Goal: Communication & Community: Share content

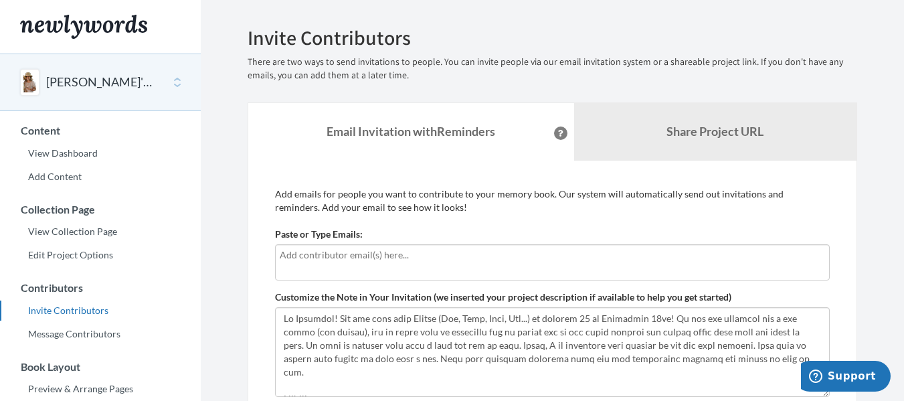
click at [419, 259] on input "text" at bounding box center [552, 254] width 545 height 15
type input "[EMAIL_ADDRESS][DOMAIN_NAME]"
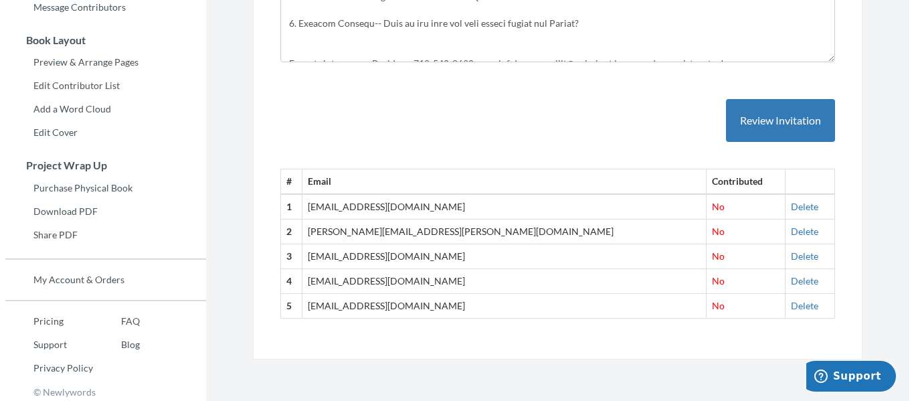
scroll to position [331, 0]
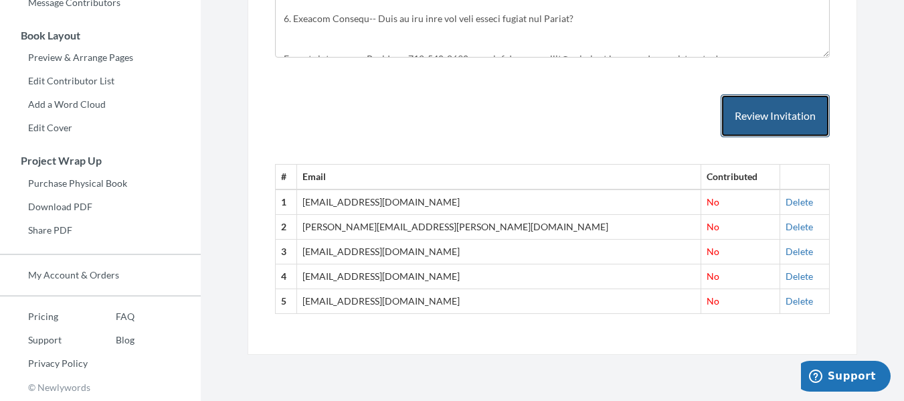
click at [763, 126] on button "Review Invitation" at bounding box center [774, 115] width 109 height 43
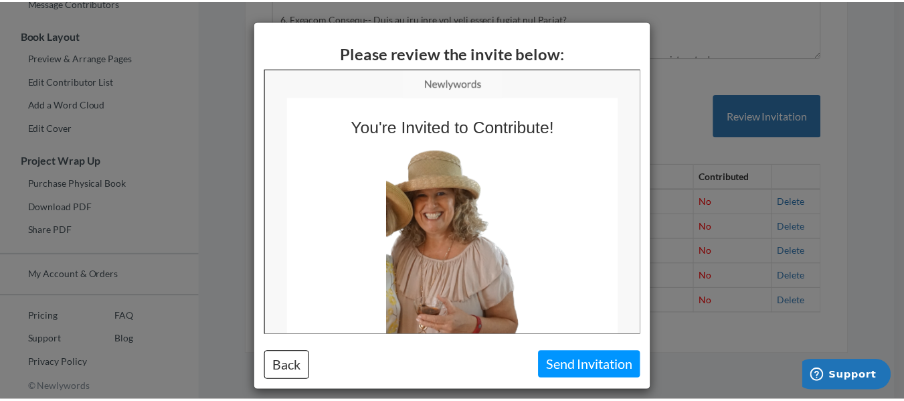
scroll to position [0, 0]
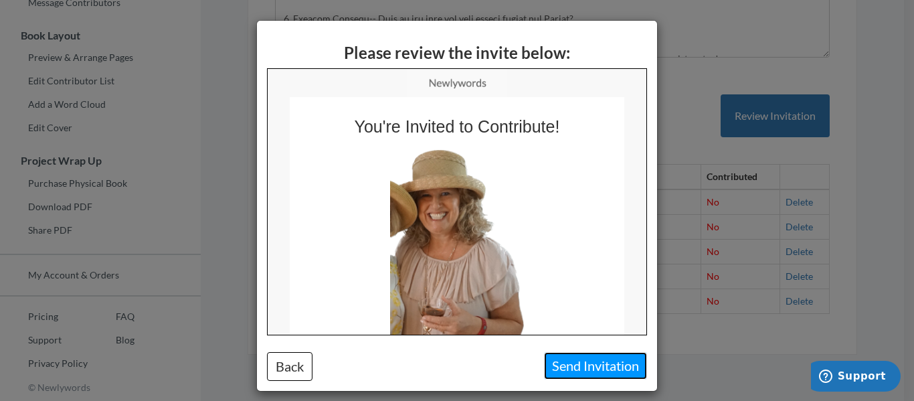
click at [611, 368] on button "Send Invitation" at bounding box center [595, 365] width 103 height 27
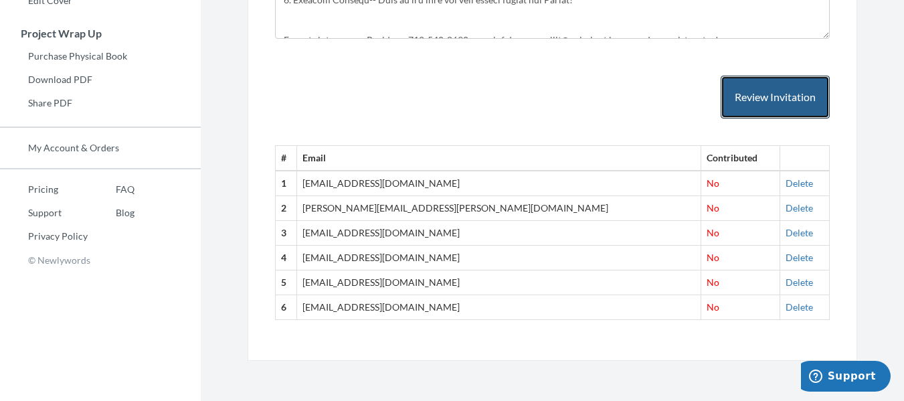
scroll to position [124, 0]
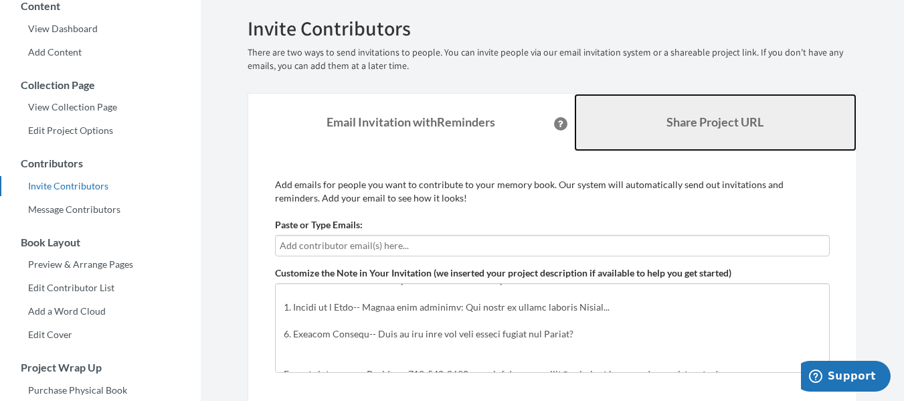
click at [663, 131] on link "Share Project URL" at bounding box center [715, 123] width 283 height 58
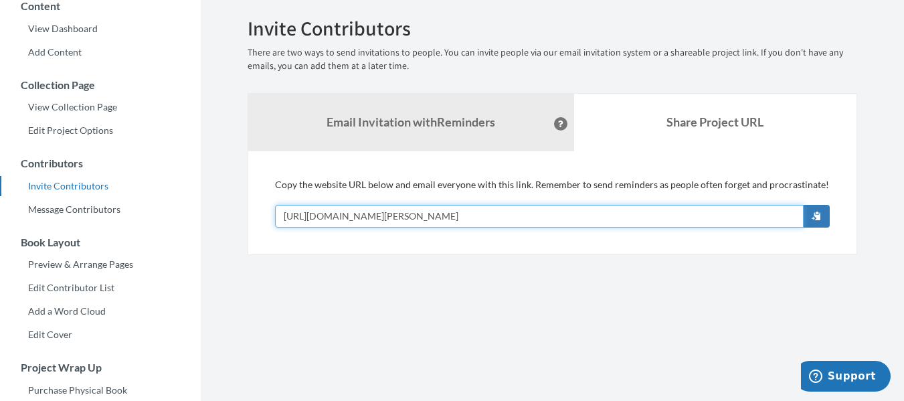
click at [476, 219] on input "[URL][DOMAIN_NAME][PERSON_NAME]" at bounding box center [539, 216] width 528 height 23
type input "c"
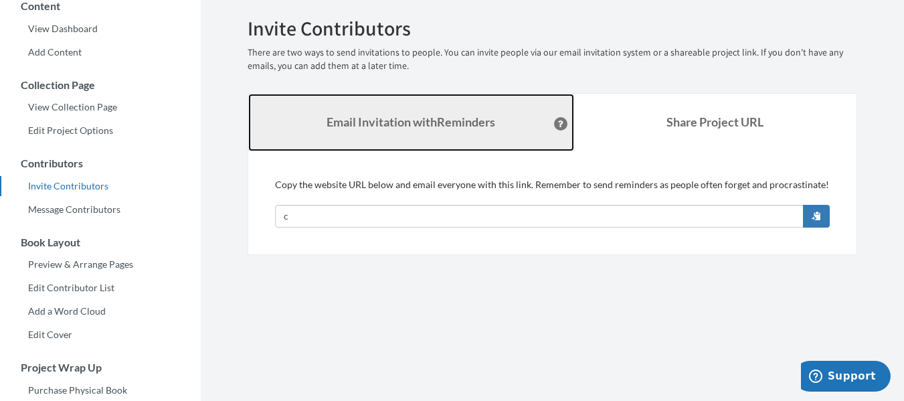
click at [464, 117] on strong "Email Invitation with Reminders" at bounding box center [410, 121] width 169 height 15
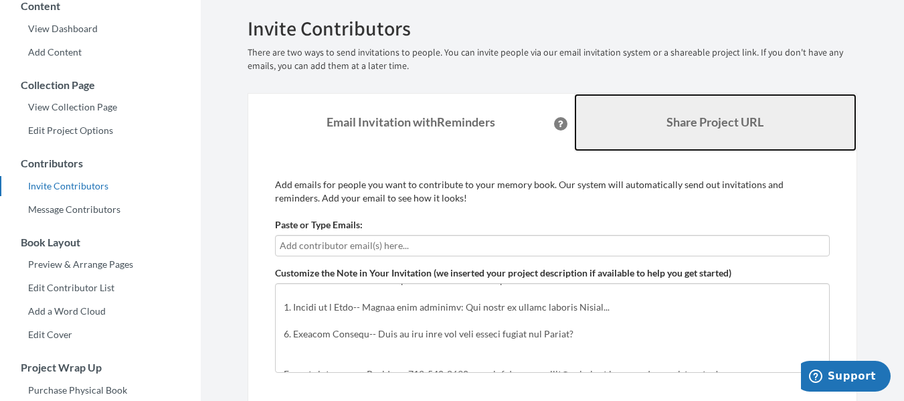
click at [621, 120] on link "Share Project URL" at bounding box center [715, 123] width 283 height 58
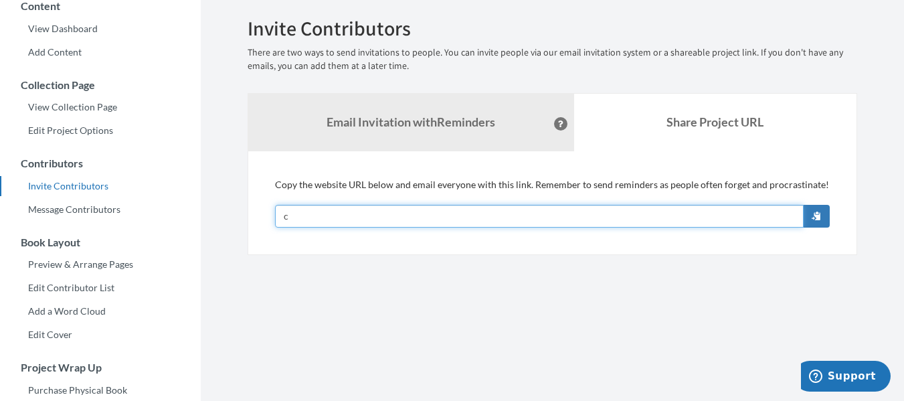
click at [732, 221] on input "c" at bounding box center [539, 216] width 528 height 23
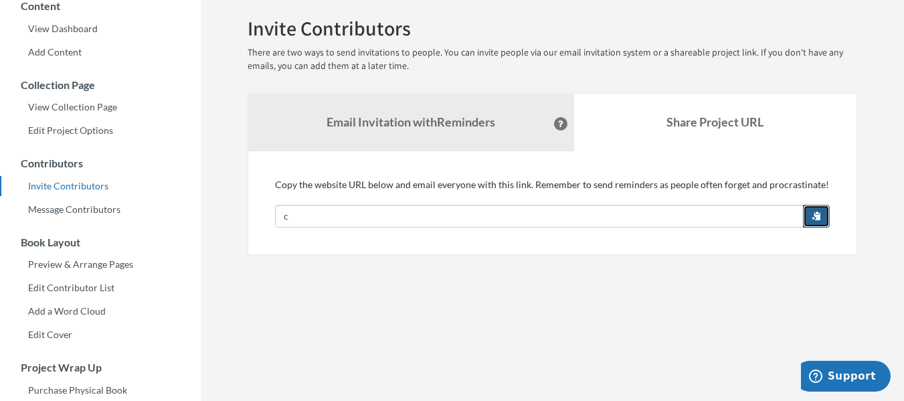
click at [819, 219] on span "button" at bounding box center [815, 215] width 9 height 9
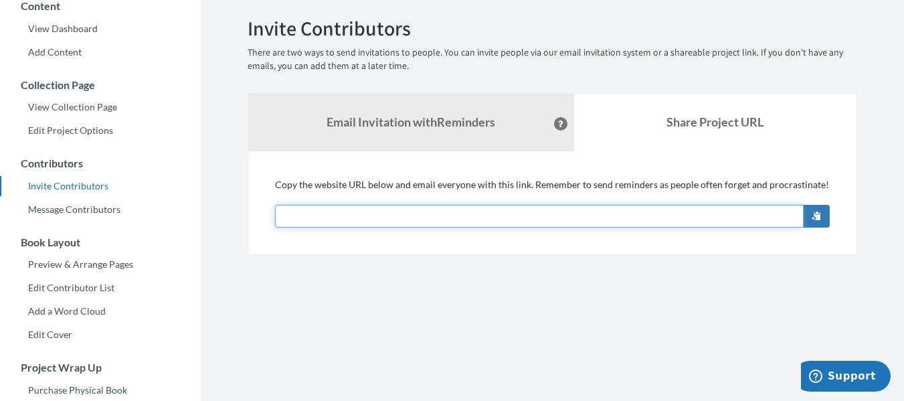
paste input "c"
type input "c"
type input "h"
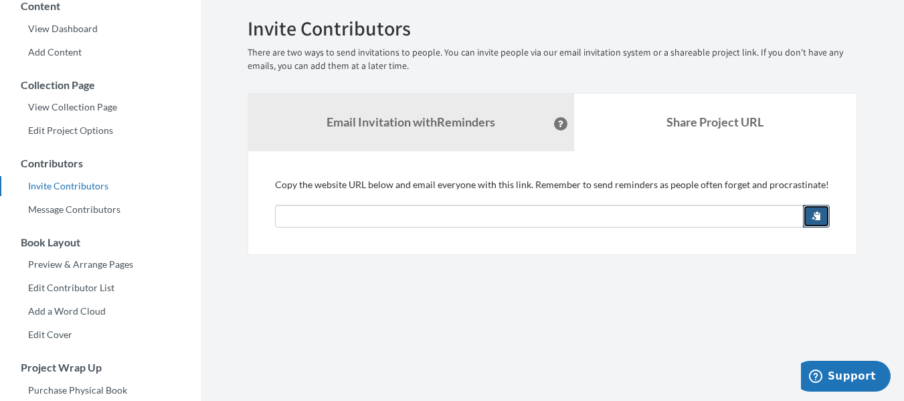
click at [806, 215] on button "button" at bounding box center [816, 216] width 27 height 23
click at [809, 217] on button "button" at bounding box center [816, 216] width 27 height 23
click at [810, 217] on button "button" at bounding box center [816, 216] width 27 height 23
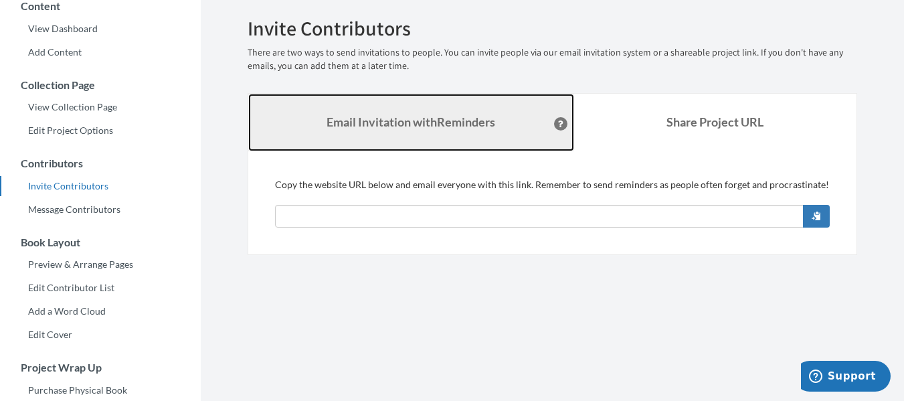
click at [413, 127] on strong "Email Invitation with Reminders" at bounding box center [410, 121] width 169 height 15
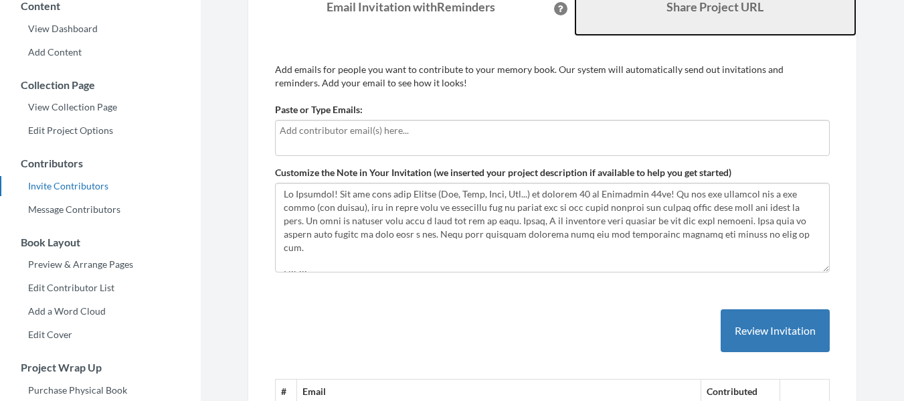
click at [652, 16] on link "Share Project URL" at bounding box center [715, 8] width 283 height 58
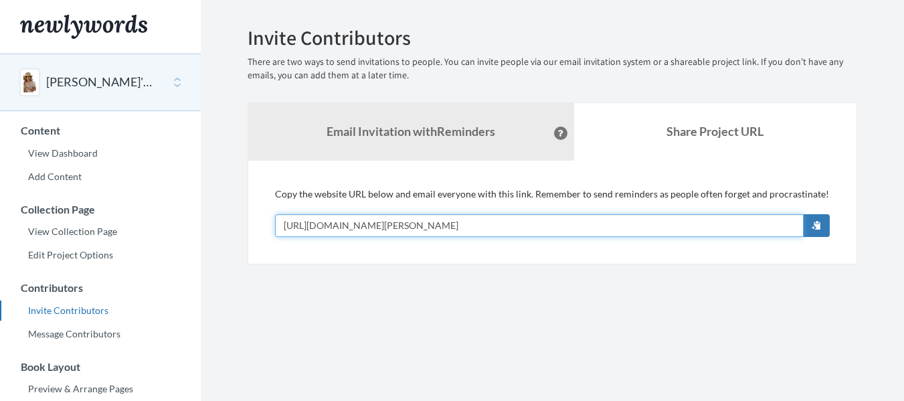
click at [320, 227] on input "[URL][DOMAIN_NAME][PERSON_NAME]" at bounding box center [539, 225] width 528 height 23
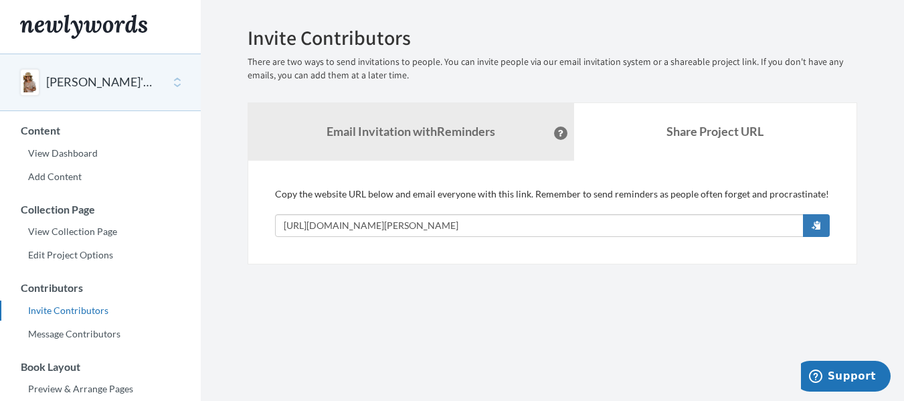
click at [620, 295] on section "Emails have been sent! Invite Contributors There are two ways to send invitatio…" at bounding box center [552, 366] width 703 height 732
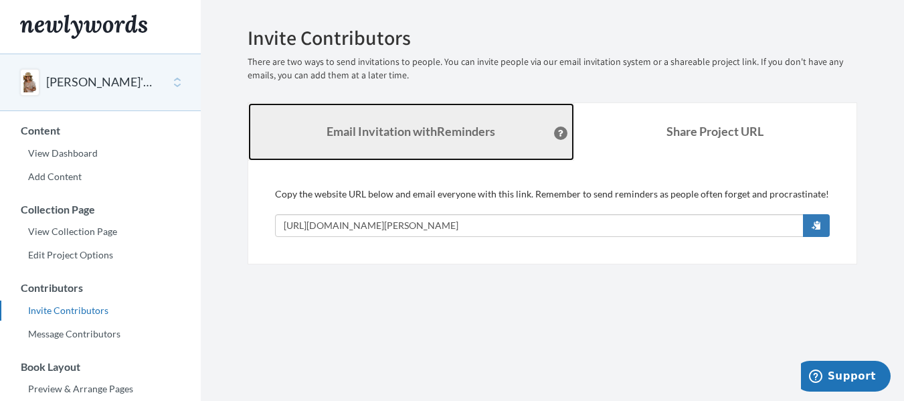
click at [417, 140] on link "Email Invitation with Reminders" at bounding box center [411, 132] width 326 height 58
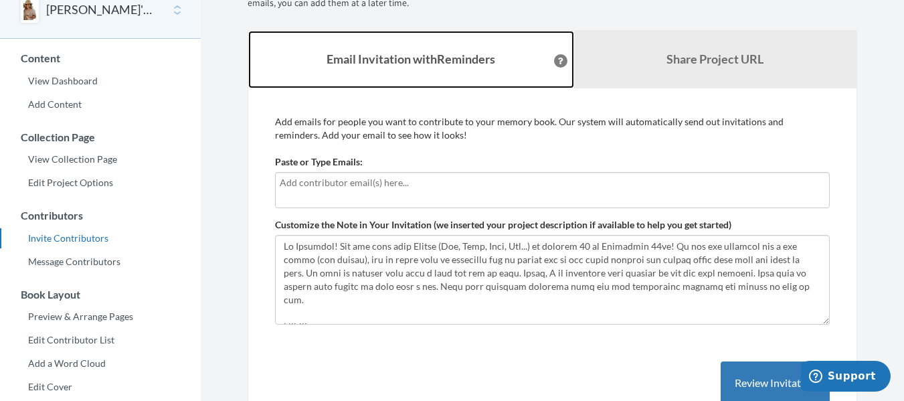
scroll to position [67, 0]
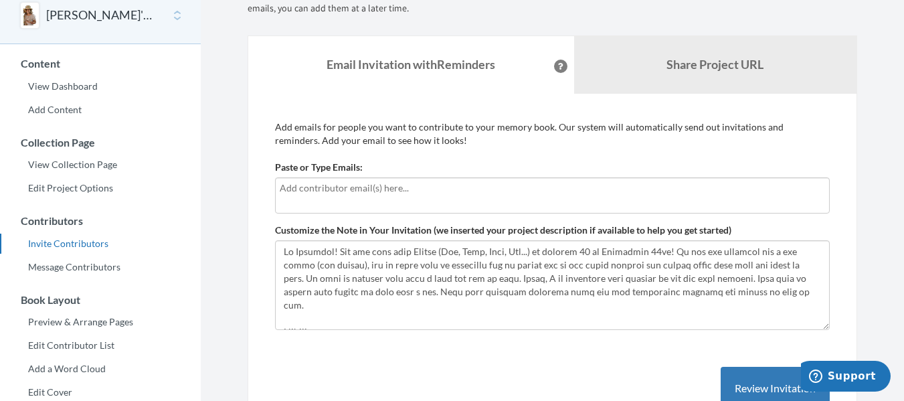
click at [346, 196] on div at bounding box center [552, 195] width 555 height 36
type input "[EMAIL_ADDRESS][DOMAIN_NAME]"
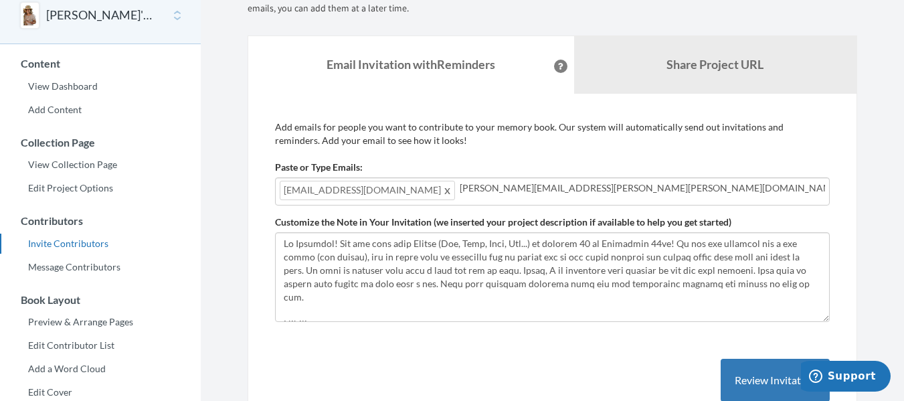
type input "[PERSON_NAME][EMAIL_ADDRESS][PERSON_NAME][PERSON_NAME][DOMAIN_NAME]"
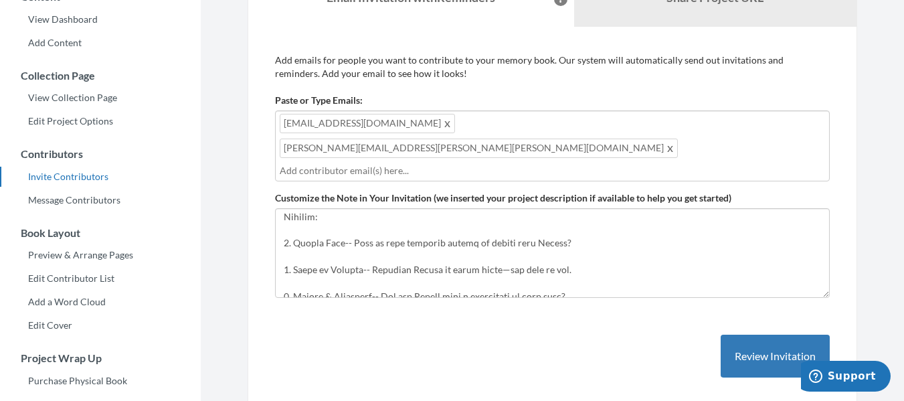
scroll to position [0, 0]
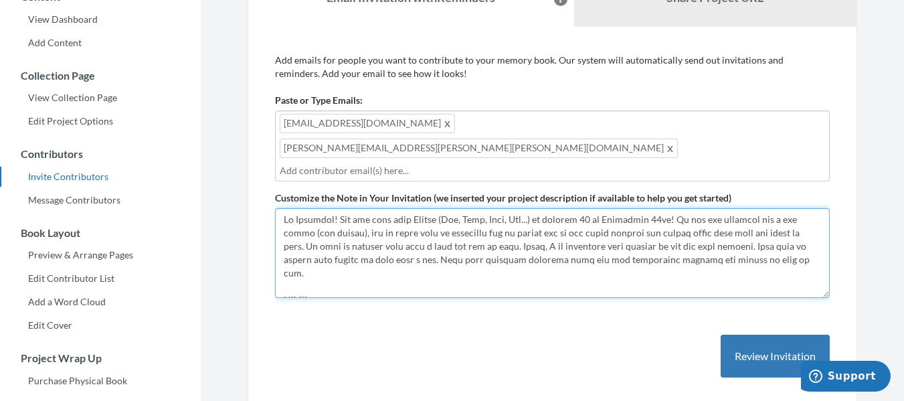
click at [342, 208] on textarea "Customize the Note in Your Invitation (we inserted your project description if …" at bounding box center [552, 253] width 555 height 90
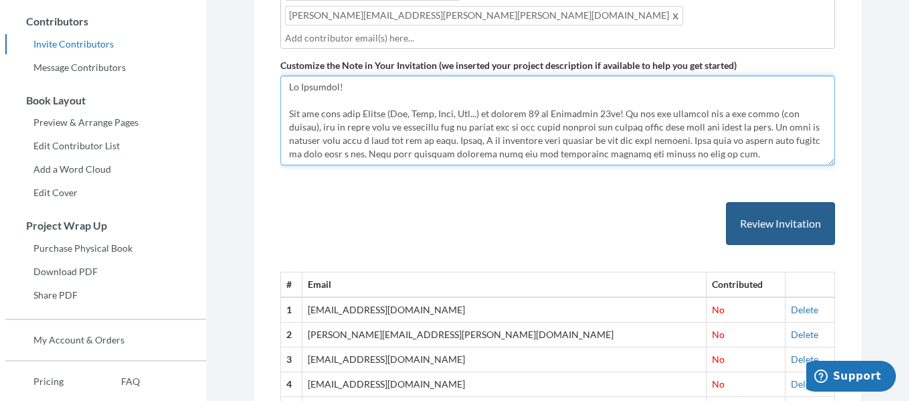
scroll to position [268, 0]
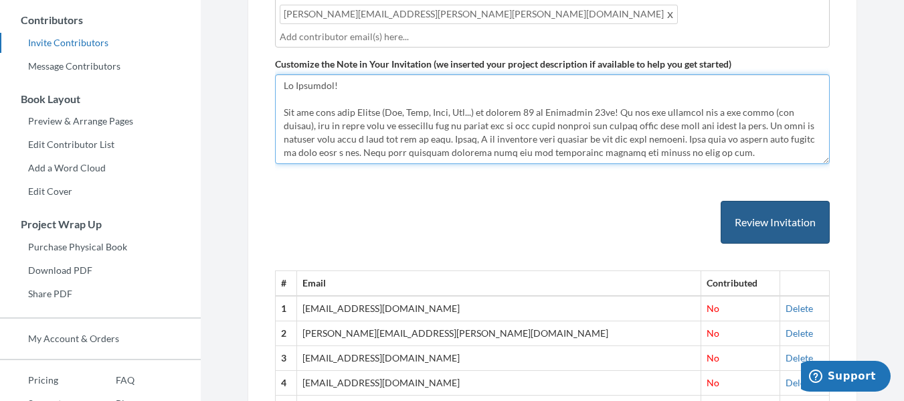
type textarea "Lo Ipsumdol! Sit ame cons adip Elitse (Doe, Temp, Inci, Utl...) et dolorem 80 a…"
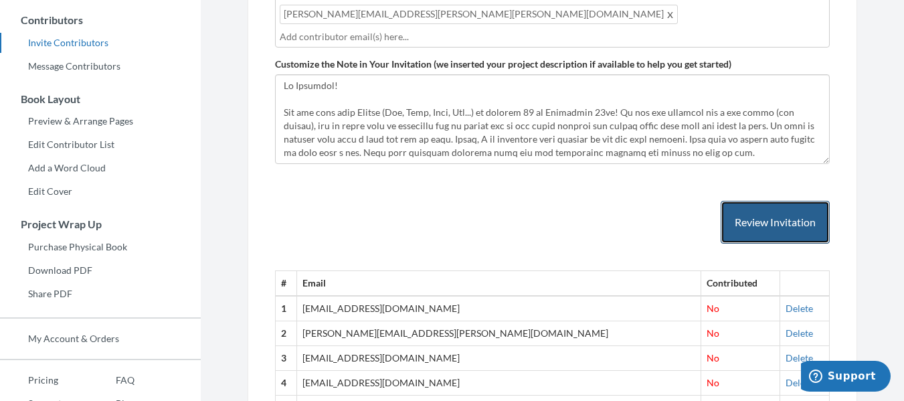
click at [789, 201] on button "Review Invitation" at bounding box center [774, 222] width 109 height 43
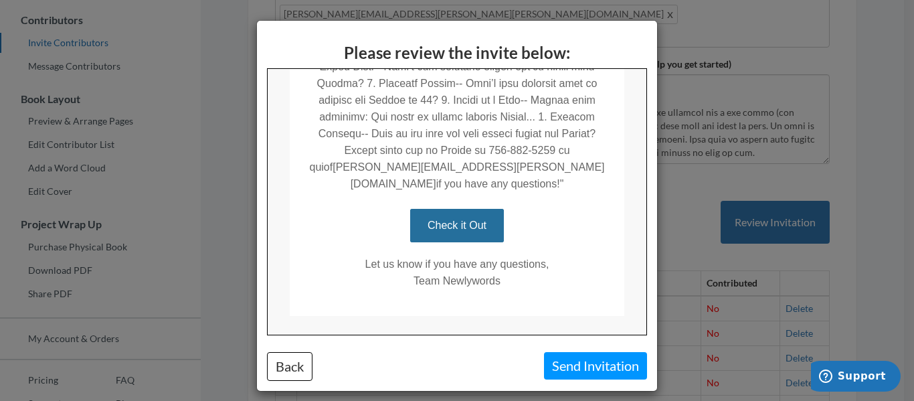
scroll to position [638, 0]
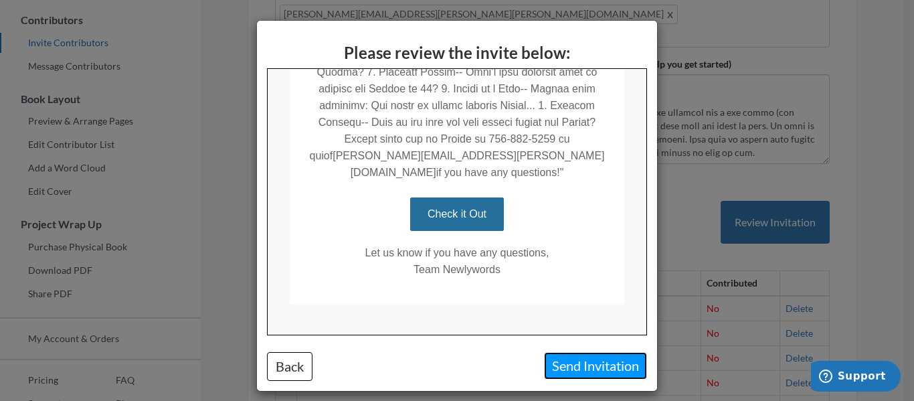
click at [575, 365] on button "Send Invitation" at bounding box center [595, 365] width 103 height 27
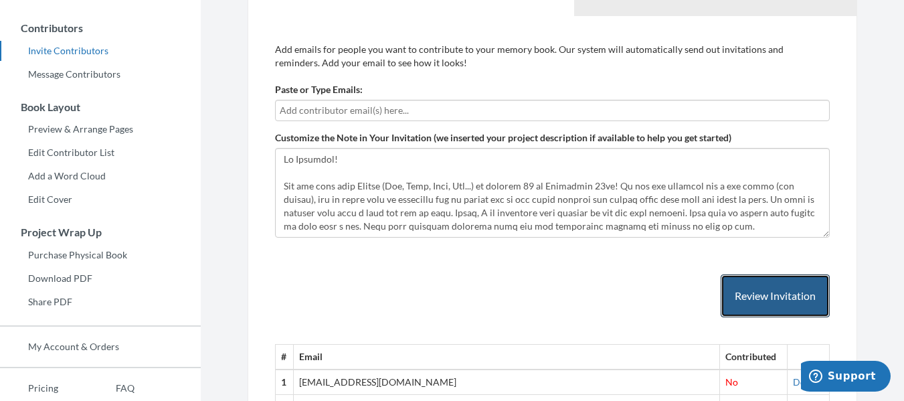
scroll to position [268, 0]
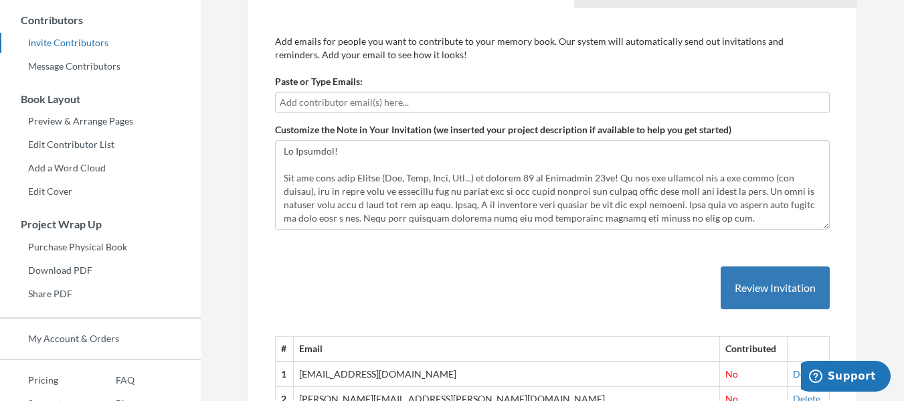
click at [422, 99] on input "text" at bounding box center [552, 102] width 545 height 15
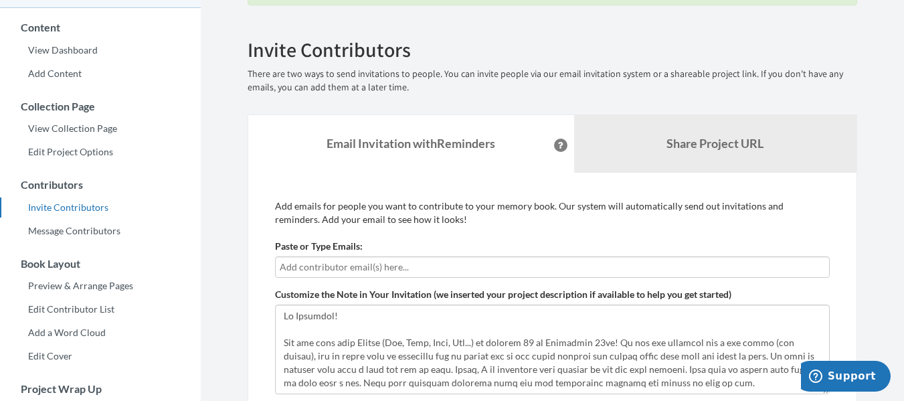
scroll to position [0, 0]
